Goal: Task Accomplishment & Management: Complete application form

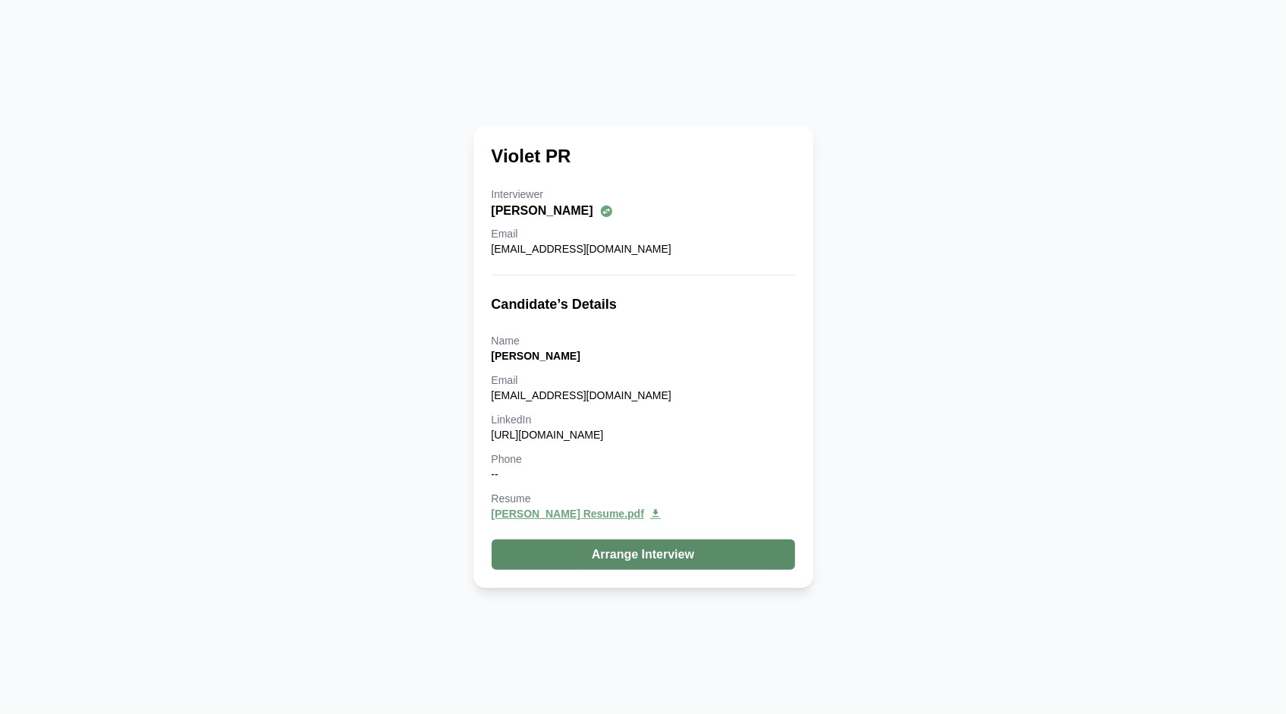
click at [640, 554] on button "Arrange Interview" at bounding box center [642, 554] width 303 height 30
click at [628, 556] on button "Arrange Interview" at bounding box center [642, 554] width 303 height 30
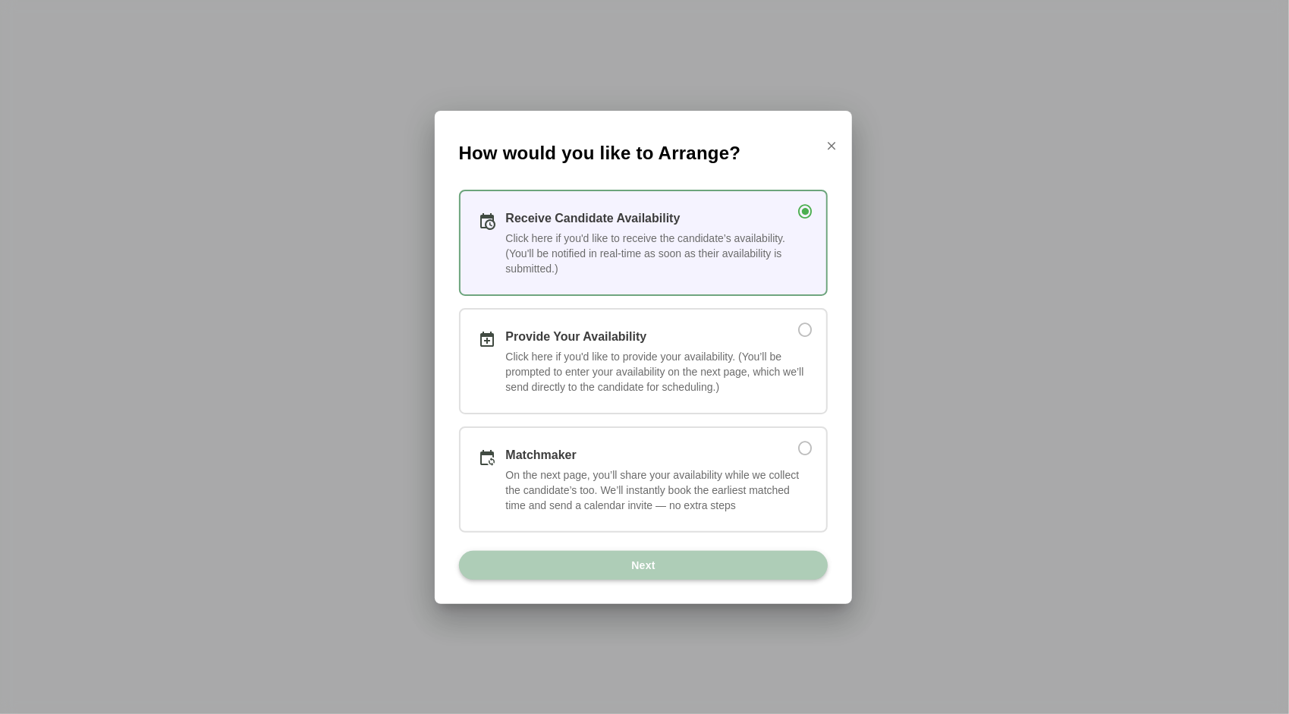
click at [651, 567] on span "Next" at bounding box center [642, 565] width 25 height 29
